Goal: Information Seeking & Learning: Learn about a topic

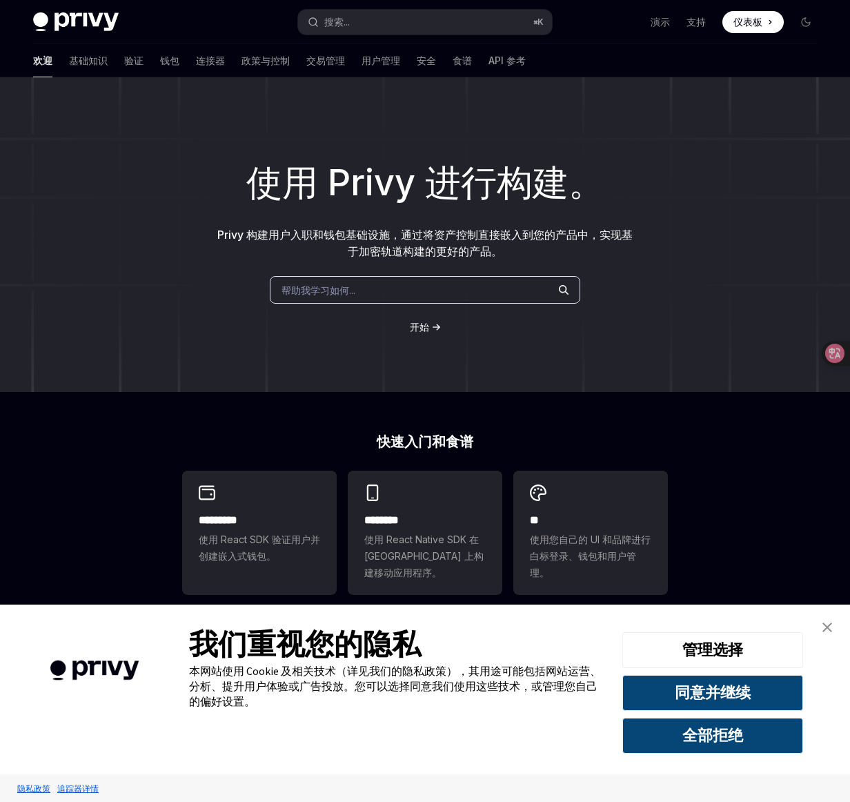
scroll to position [50, 0]
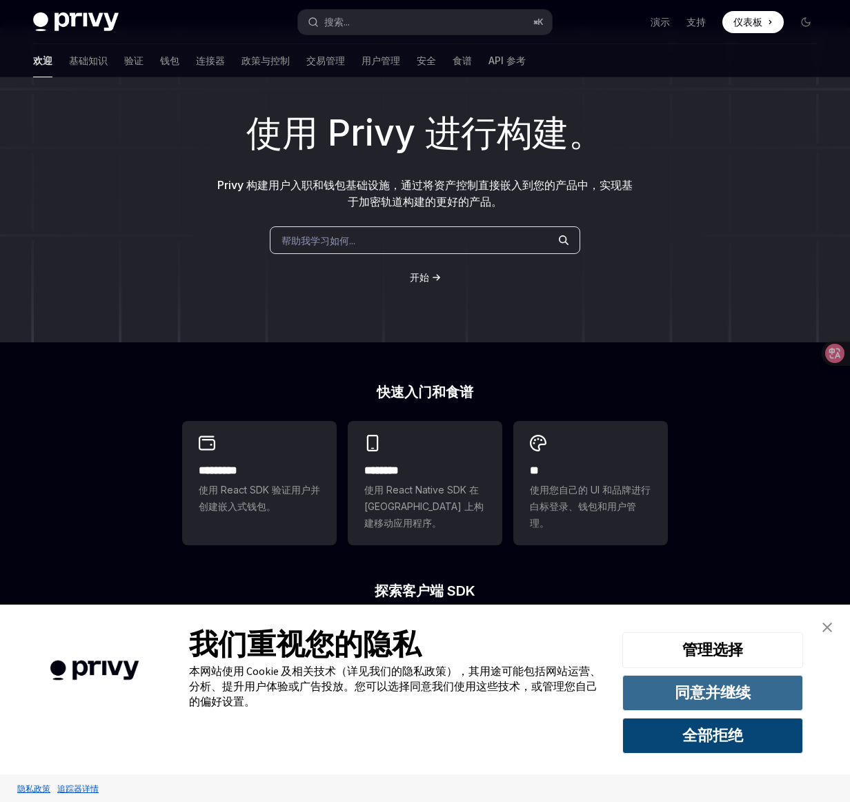
click at [695, 697] on font "同意并继续" at bounding box center [713, 691] width 76 height 19
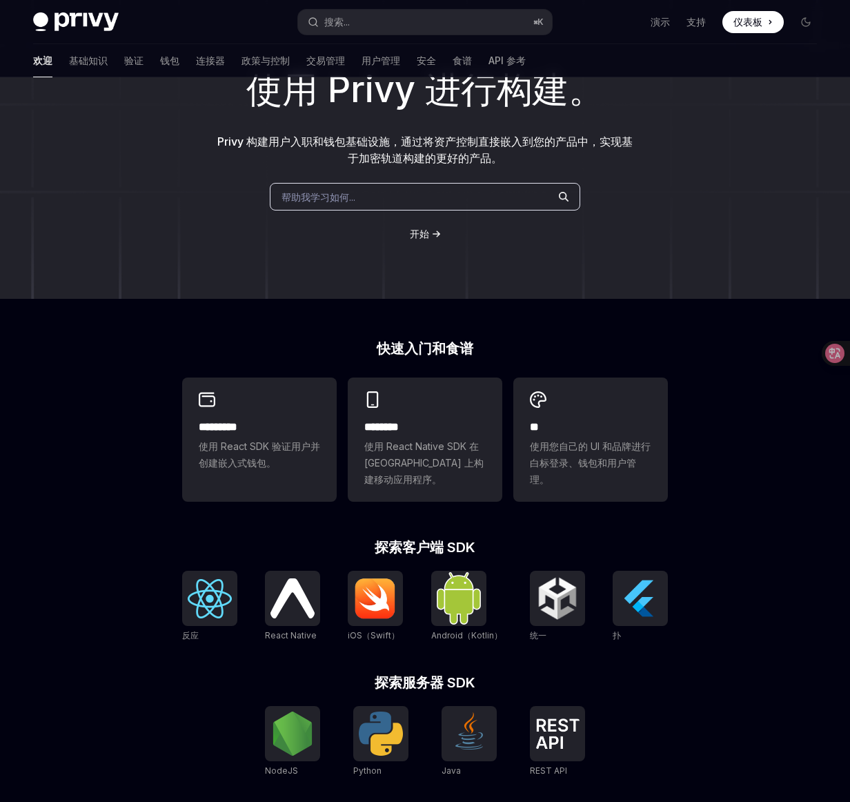
scroll to position [140, 0]
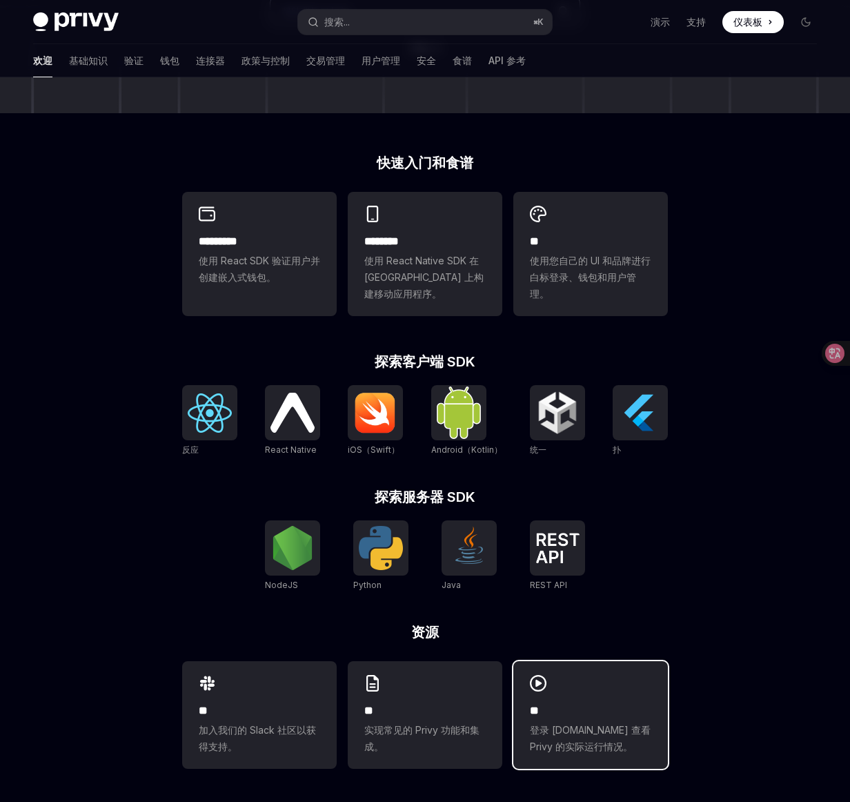
click at [557, 706] on h2 "**" at bounding box center [590, 710] width 121 height 17
click at [733, 192] on div "使用 Privy 进行构建。 Privy 构建用户入职和钱包基础设施，通过将资产控制直接嵌入到您的产品中，实现基于加密轨道构建的更好的产品。 帮助我学习如何.…" at bounding box center [425, 300] width 850 height 1003
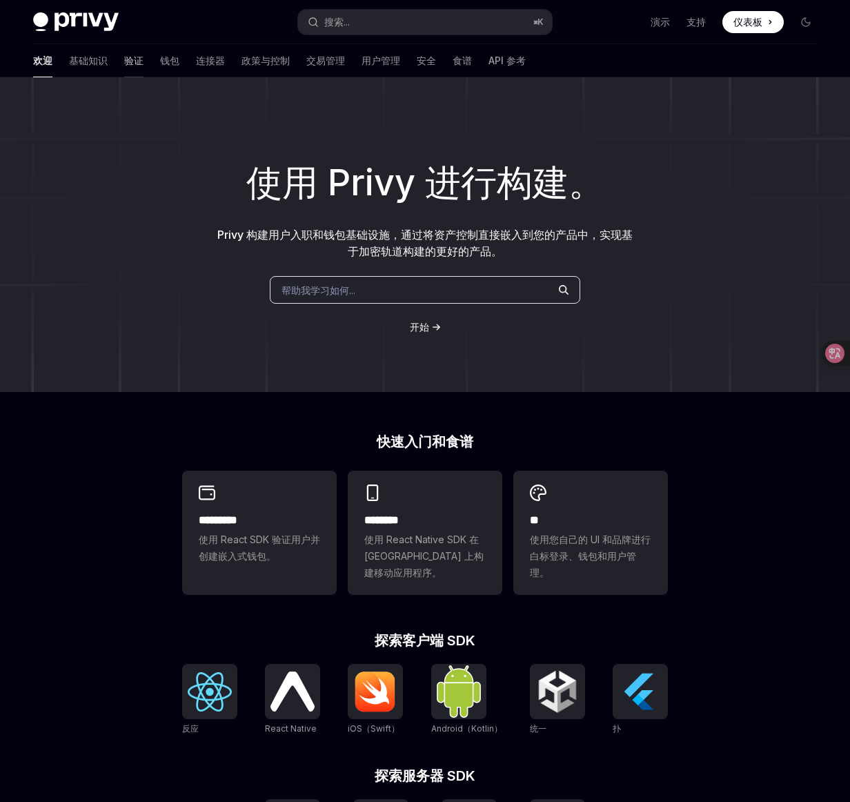
click at [124, 60] on font "验证" at bounding box center [133, 61] width 19 height 12
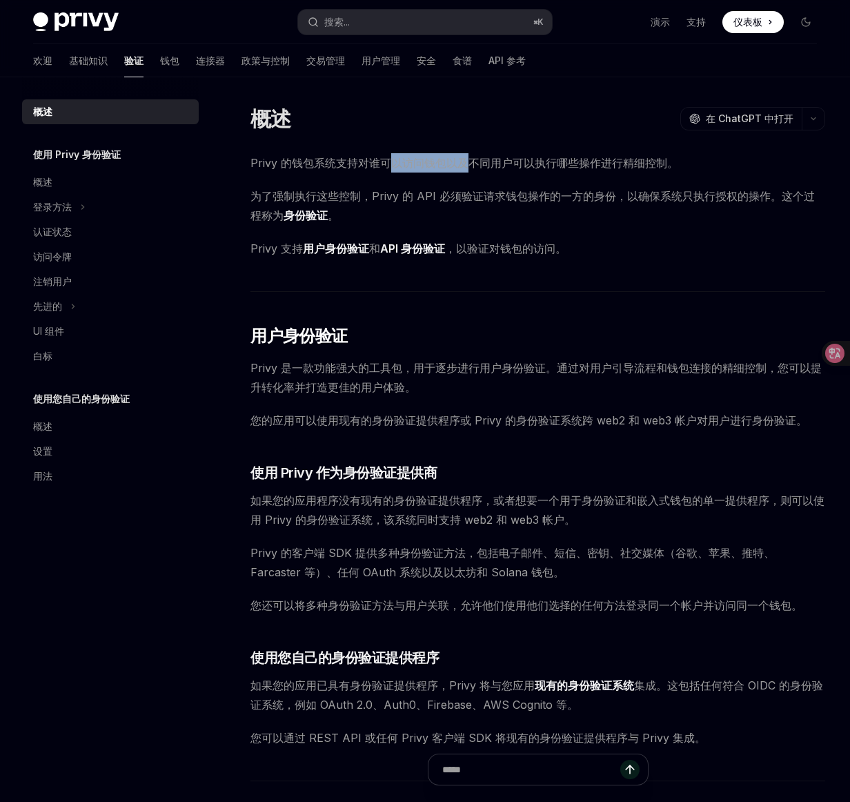
drag, startPoint x: 399, startPoint y: 168, endPoint x: 488, endPoint y: 167, distance: 89.0
click at [474, 167] on font "Privy 的钱包系统支持对谁可以访问钱包以及不同用户可以执行哪些操作进行精细控制。" at bounding box center [464, 163] width 428 height 14
click at [514, 167] on font "Privy 的钱包系统支持对谁可以访问钱包以及不同用户可以执行哪些操作进行精细控制。" at bounding box center [464, 163] width 428 height 14
click at [160, 61] on font "钱包" at bounding box center [169, 61] width 19 height 12
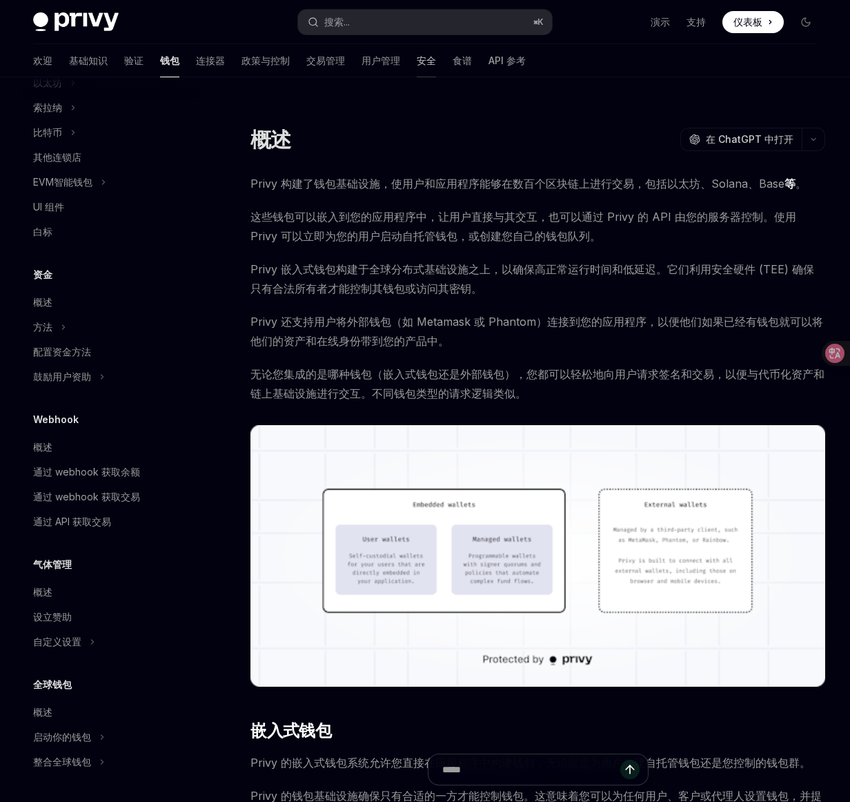
click at [417, 61] on font "安全" at bounding box center [426, 61] width 19 height 12
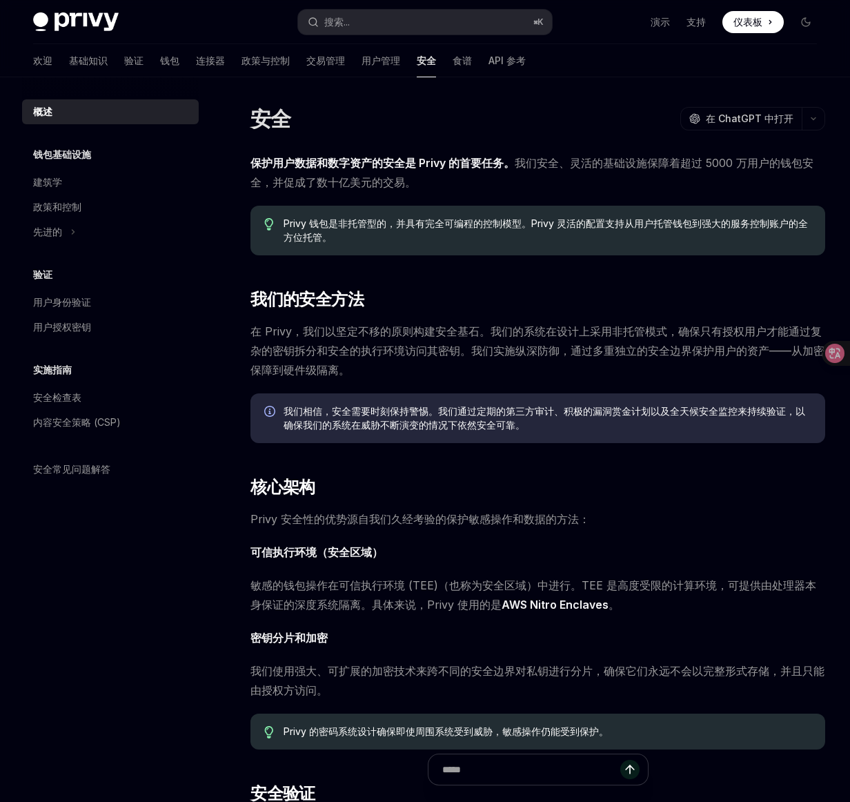
click at [612, 72] on div "欢迎 基础知识 验证 钱包 连接器 政策与控制 交易管理 用户管理 安全 食谱 API 参考" at bounding box center [425, 60] width 850 height 33
click at [603, 103] on div "本页内容 我们的安全方法 核心架构 安全验证 入门 安全 OpenAI 在 ChatGPT 中打开 OpenAI 在 ChatGPT 中打开 保护用户数据和数…" at bounding box center [425, 737] width 806 height 1320
type textarea "*"
